Goal: Task Accomplishment & Management: Manage account settings

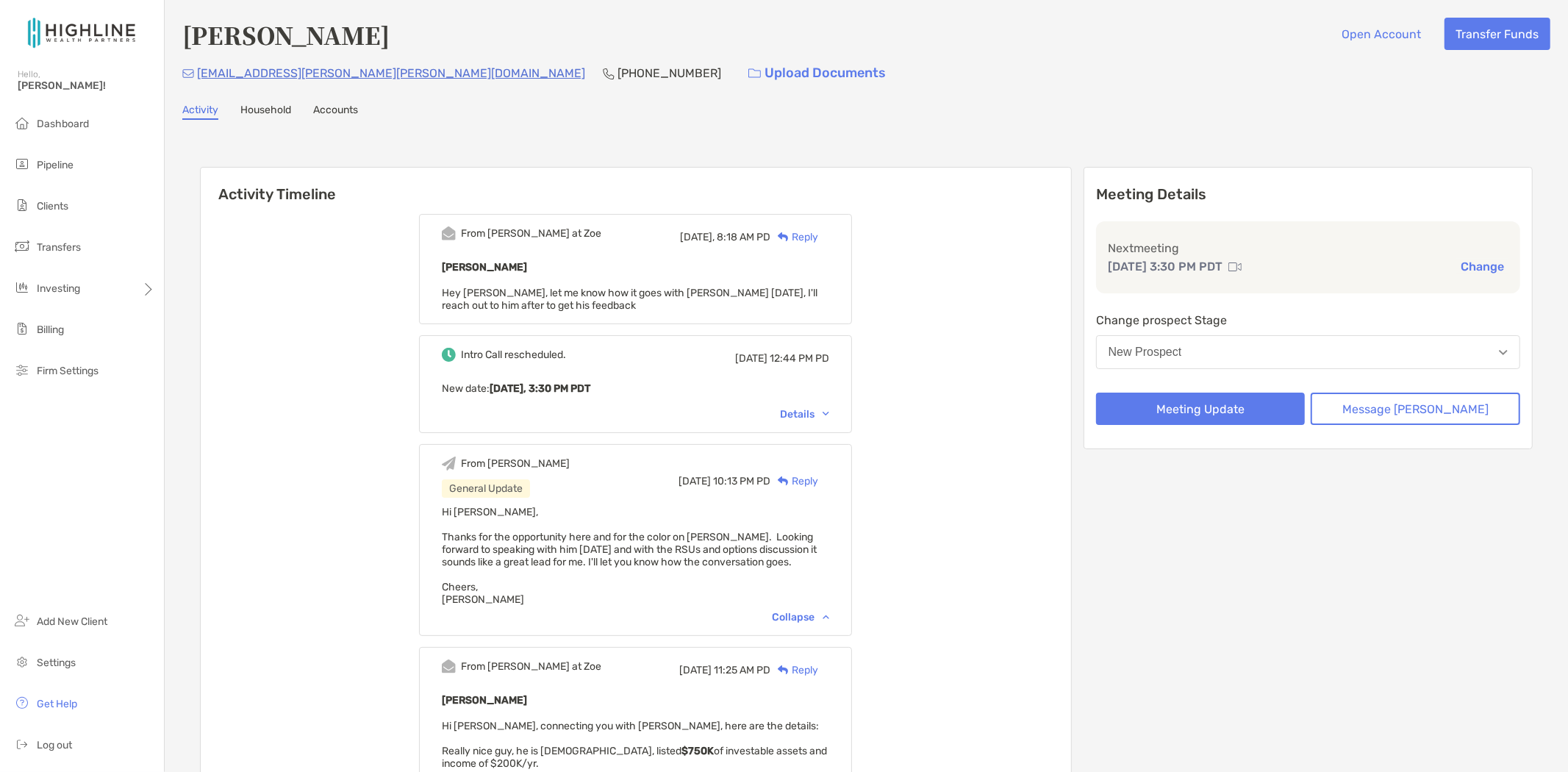
click at [1253, 353] on button "New Prospect" at bounding box center [1307, 352] width 424 height 34
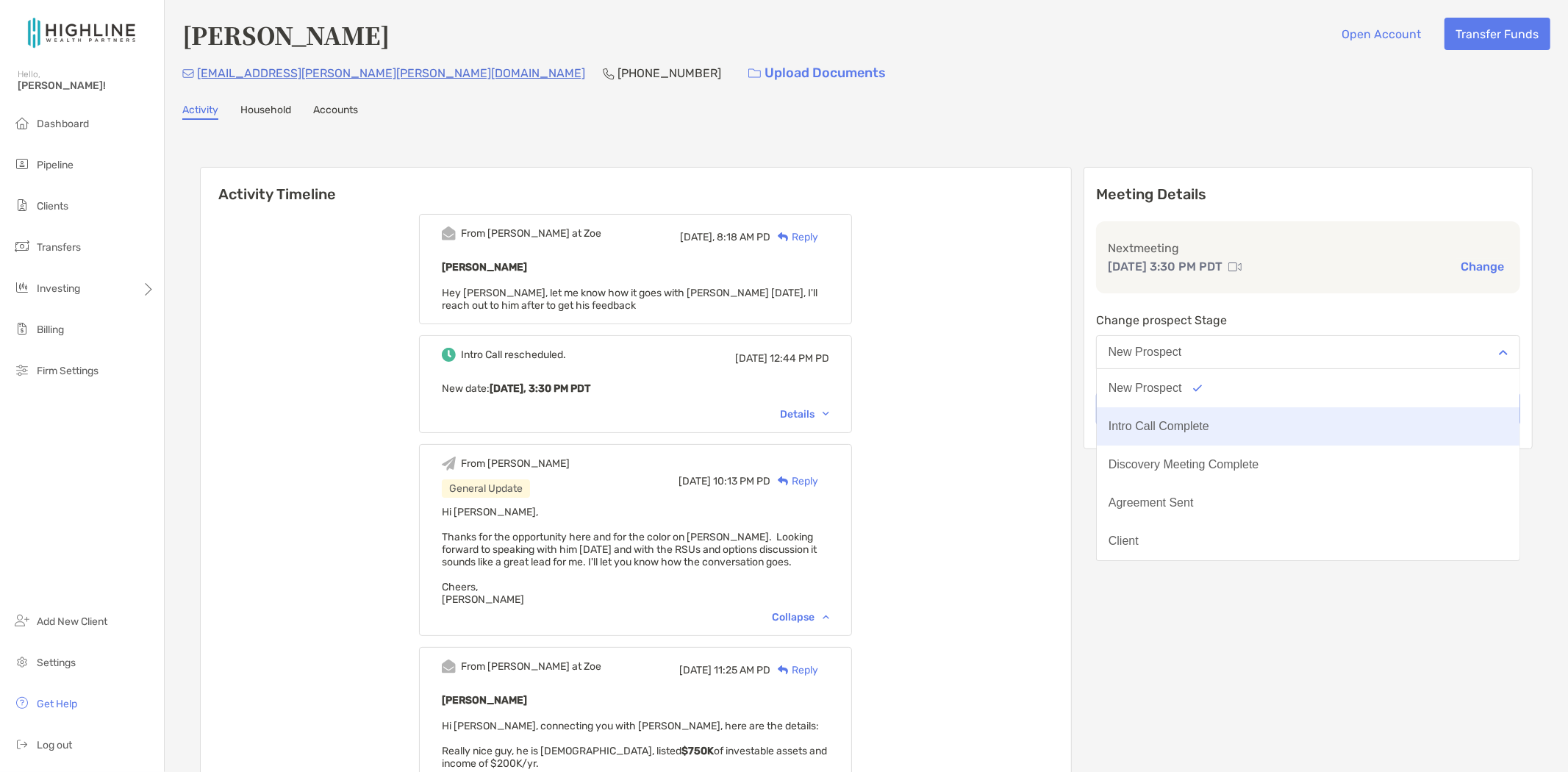
click at [1209, 420] on div "Intro Call Complete" at bounding box center [1159, 427] width 101 height 14
